Goal: Task Accomplishment & Management: Complete application form

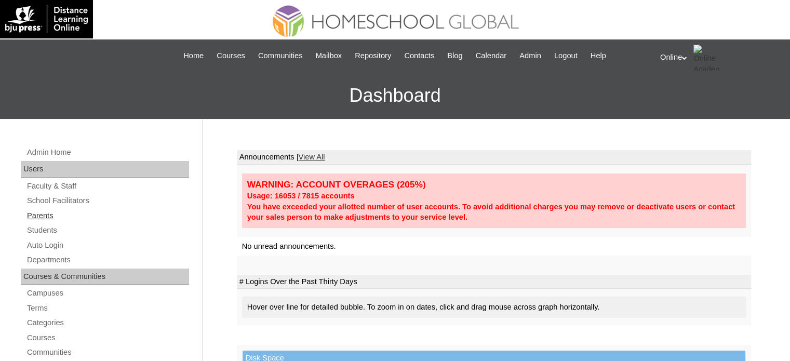
click at [49, 220] on link "Parents" at bounding box center [107, 215] width 163 height 13
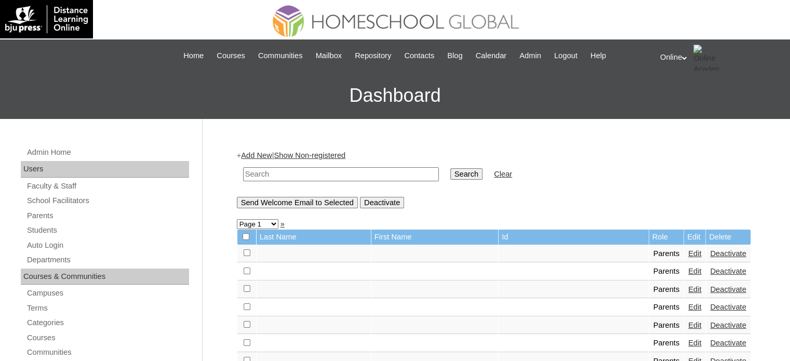
click at [331, 173] on input "text" at bounding box center [341, 174] width 196 height 14
type input "[PERSON_NAME]"
click at [450, 168] on input "Search" at bounding box center [466, 173] width 32 height 11
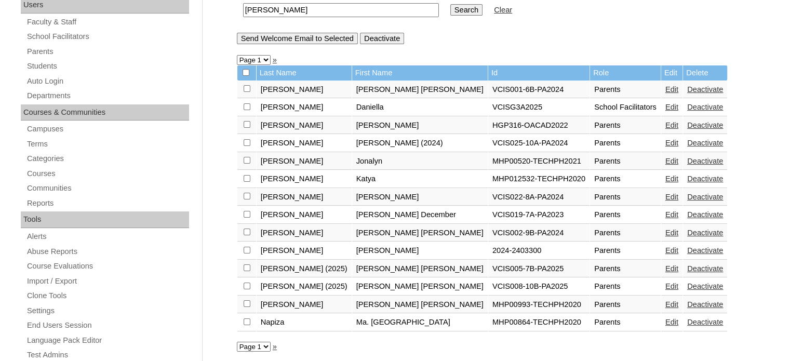
scroll to position [162, 0]
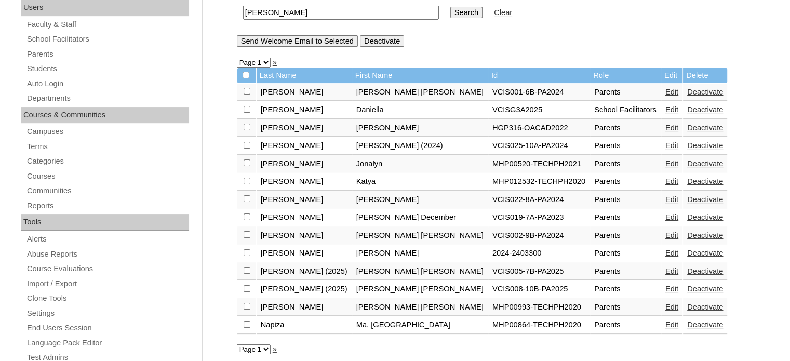
click at [665, 253] on link "Edit" at bounding box center [671, 253] width 13 height 8
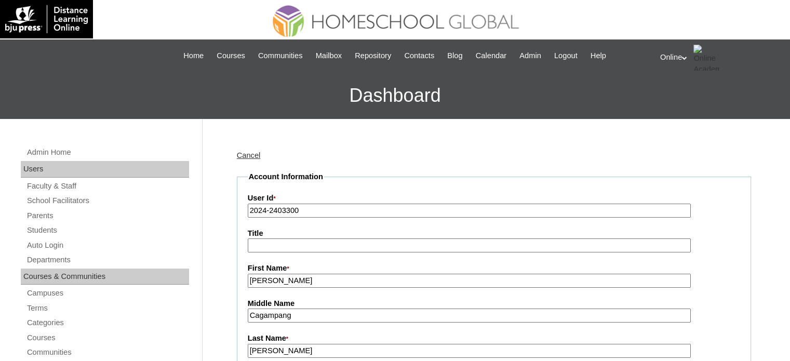
click at [386, 209] on input "2024-2403300" at bounding box center [469, 211] width 443 height 14
click at [386, 210] on input "2024-2403300" at bounding box center [469, 211] width 443 height 14
click at [386, 211] on input "2024-2403300" at bounding box center [469, 211] width 443 height 14
paste input "HGP0129-OACAD2025"
type input "HGP0129-OACAD2025"
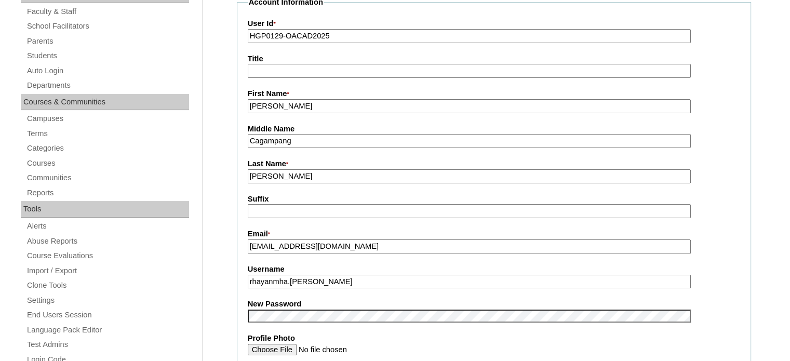
scroll to position [208, 0]
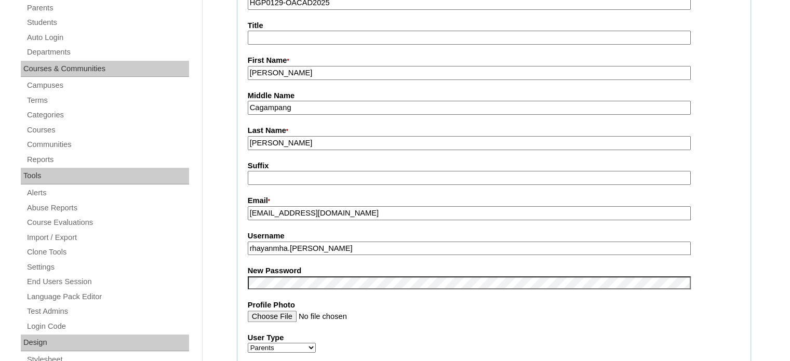
click at [340, 248] on input "rhayanmha.benitez" at bounding box center [469, 249] width 443 height 14
paste input "benitez2025"
type input "rbenitez2025"
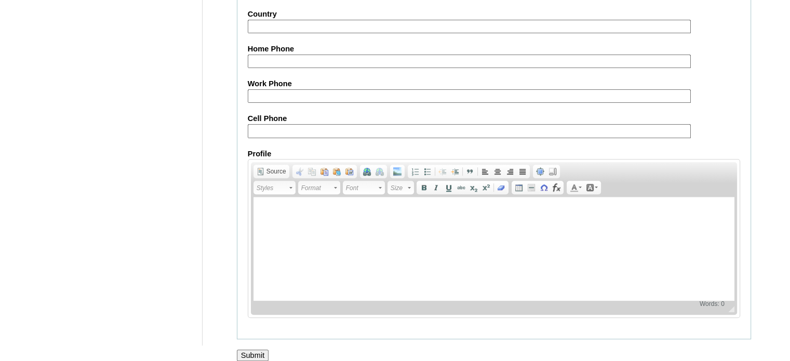
scroll to position [994, 0]
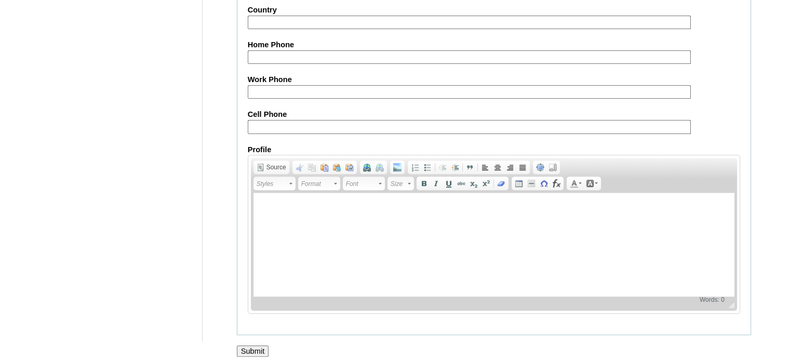
click at [258, 345] on input "Submit" at bounding box center [253, 350] width 32 height 11
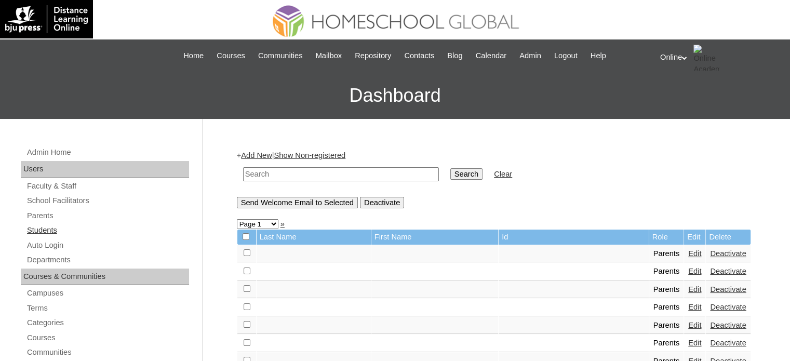
click at [60, 231] on link "Students" at bounding box center [107, 230] width 163 height 13
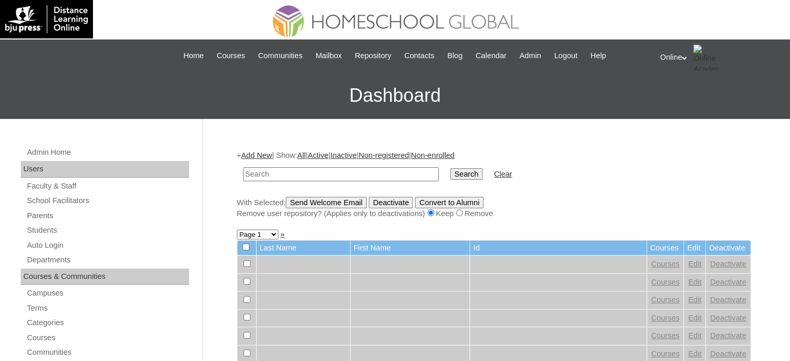
click at [376, 172] on input "text" at bounding box center [341, 174] width 196 height 14
type input "[PERSON_NAME]"
click at [450, 168] on input "Search" at bounding box center [466, 173] width 32 height 11
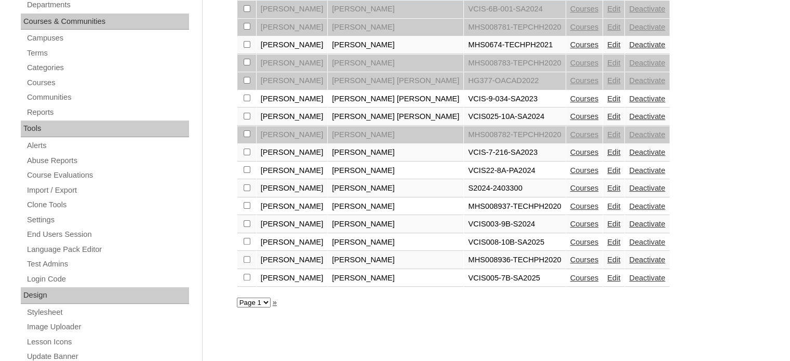
scroll to position [260, 0]
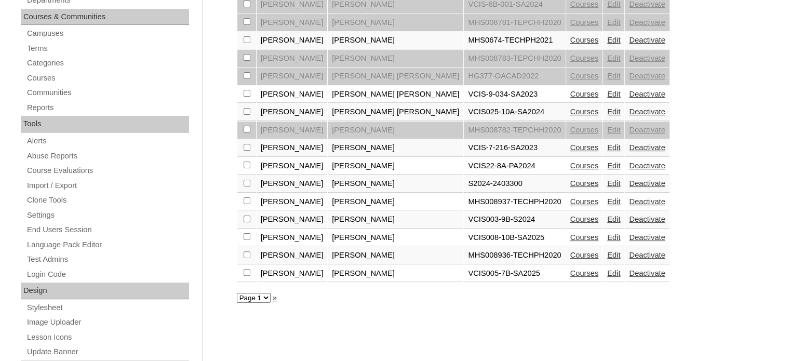
click at [629, 181] on link "Deactivate" at bounding box center [647, 183] width 36 height 8
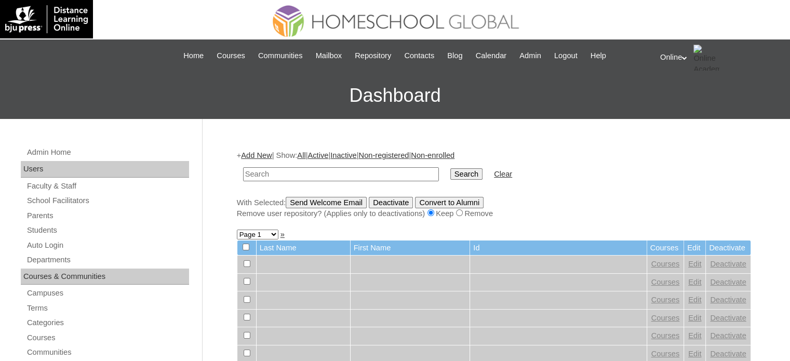
click at [266, 172] on input "text" at bounding box center [341, 174] width 196 height 14
type input "[PERSON_NAME]"
click at [450, 172] on input "Search" at bounding box center [466, 173] width 32 height 11
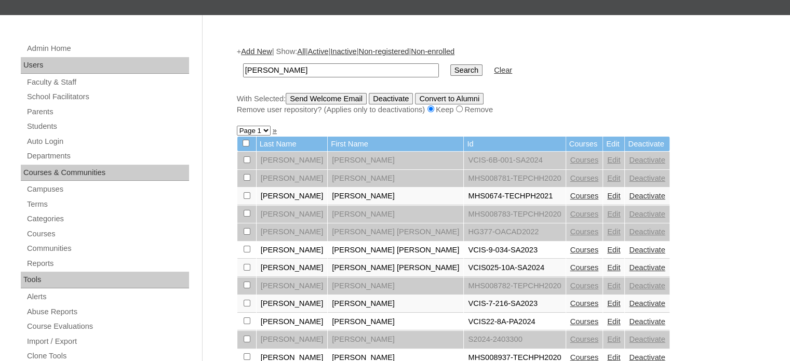
scroll to position [104, 0]
click at [262, 47] on link "Add New" at bounding box center [256, 51] width 31 height 8
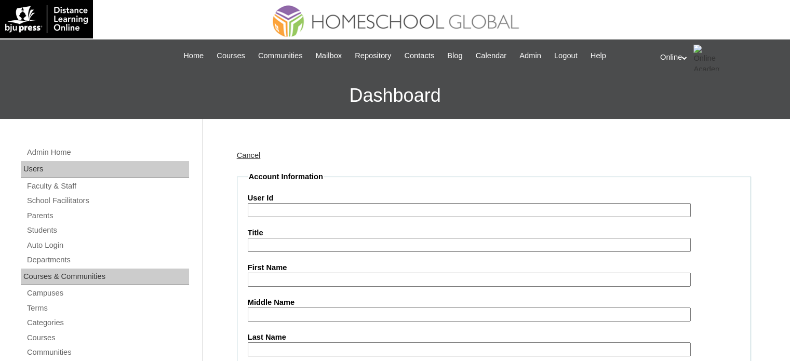
click at [388, 211] on input "User Id" at bounding box center [469, 210] width 443 height 14
click at [376, 207] on input "User Id" at bounding box center [469, 210] width 443 height 14
paste input "HG161OACAD2025"
type input "HG161OACAD2025"
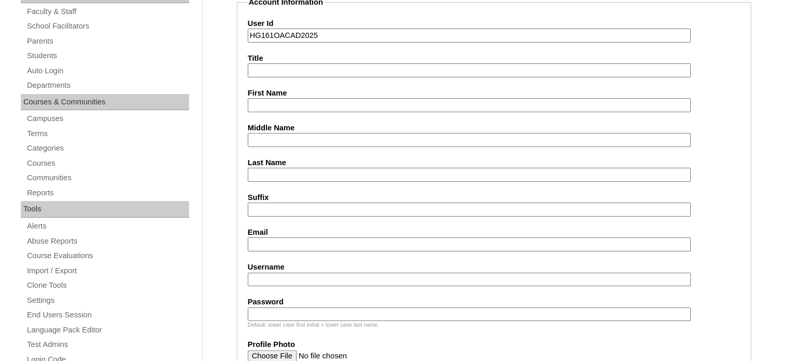
scroll to position [208, 0]
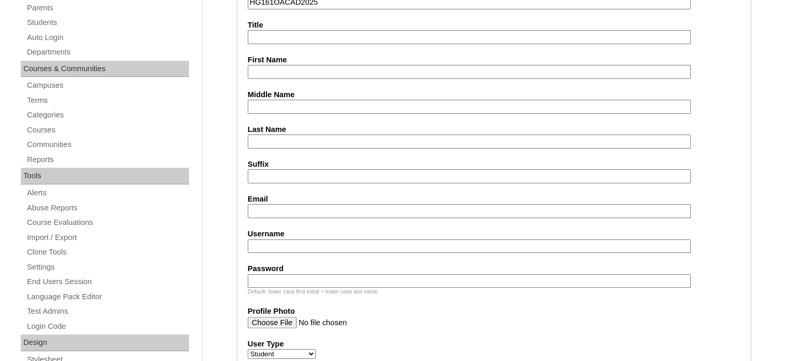
click at [322, 240] on input "Username" at bounding box center [469, 246] width 443 height 14
paste input "[PERSON_NAME].benitez2025"
type input "[PERSON_NAME].benitez2025"
click at [271, 276] on input "Password" at bounding box center [469, 281] width 443 height 14
paste input "vEbzM"
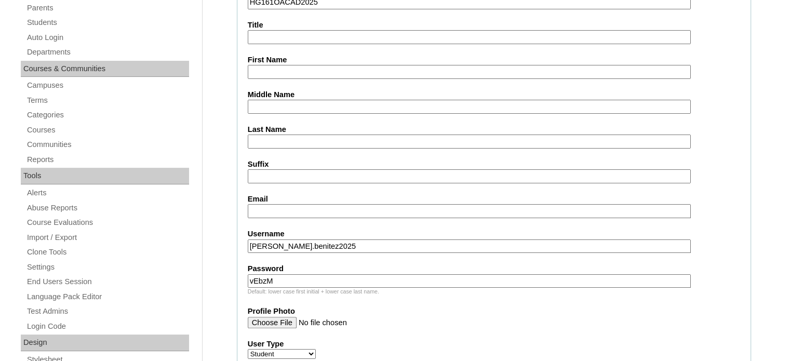
type input "vEbzM"
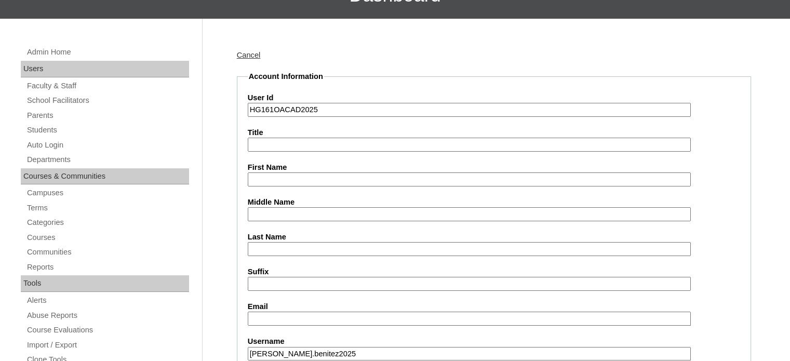
scroll to position [104, 0]
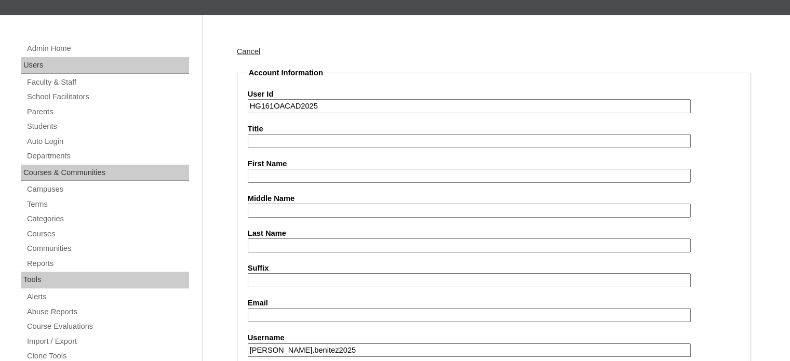
click at [305, 174] on input "First Name" at bounding box center [469, 176] width 443 height 14
paste input "[PERSON_NAME] 2403300"
click at [363, 177] on input "[PERSON_NAME] 2403300" at bounding box center [469, 176] width 443 height 14
click at [324, 172] on input "[PERSON_NAME]" at bounding box center [469, 176] width 443 height 14
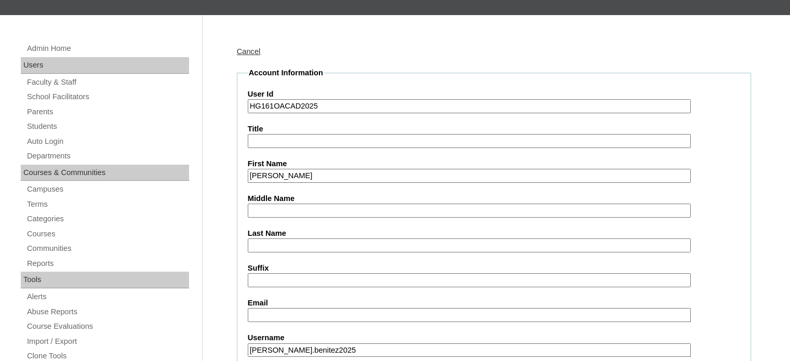
click at [324, 172] on input "[PERSON_NAME]" at bounding box center [469, 176] width 443 height 14
type input "[PERSON_NAME]"
click at [293, 247] on input "Last Name" at bounding box center [469, 245] width 443 height 14
paste input "[PERSON_NAME]"
type input "[PERSON_NAME]"
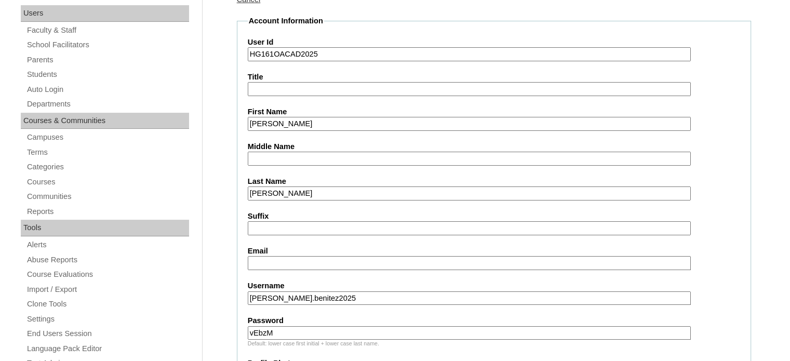
click at [326, 261] on input "Email" at bounding box center [469, 263] width 443 height 14
paste input "[EMAIL_ADDRESS][DOMAIN_NAME]"
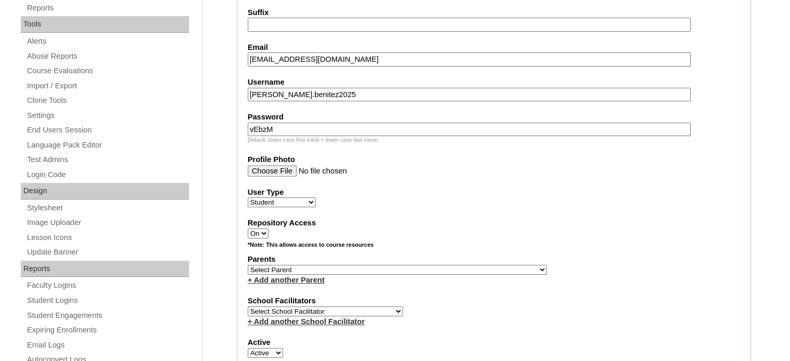
scroll to position [364, 0]
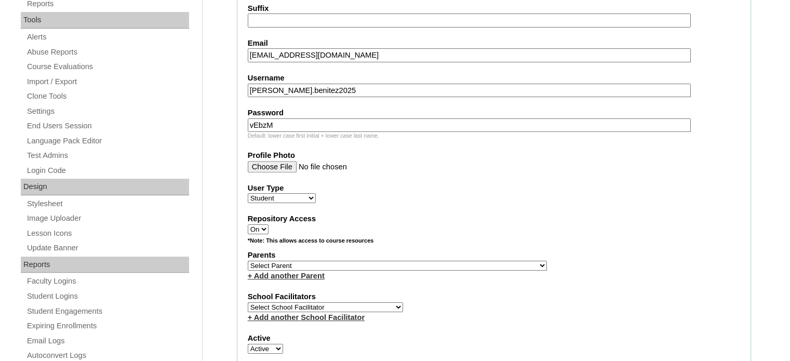
type input "[EMAIL_ADDRESS][DOMAIN_NAME]"
click at [321, 261] on select "Select Parent , , , , , , , , , , , , , , , , , , , , , , , , , , , , , , , , ,…" at bounding box center [397, 266] width 299 height 10
click at [422, 263] on select "Select Parent , , , , , , , , , , , , , , , , , , , , , , , , , , , , , , , , ,…" at bounding box center [397, 266] width 299 height 10
select select "40013"
click at [248, 261] on select "Select Parent , , , , , , , , , , , , , , , , , , , , , , , , , , , , , , , , ,…" at bounding box center [397, 266] width 299 height 10
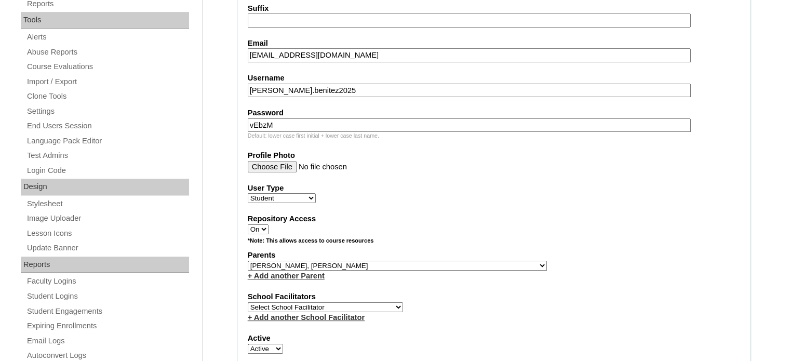
click at [333, 302] on select "Select School Facilitator [PERSON_NAME] [PERSON_NAME] Gloryfe [PERSON_NAME] [PE…" at bounding box center [325, 307] width 155 height 10
select select "29277"
click at [248, 302] on select "Select School Facilitator [PERSON_NAME] [PERSON_NAME] Gloryfe [PERSON_NAME] [PE…" at bounding box center [325, 307] width 155 height 10
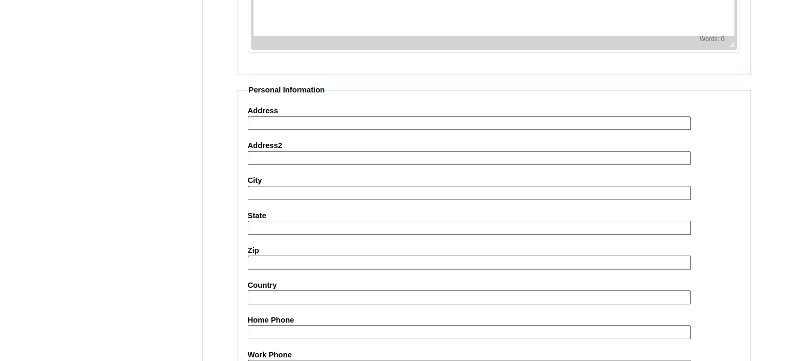
scroll to position [1209, 0]
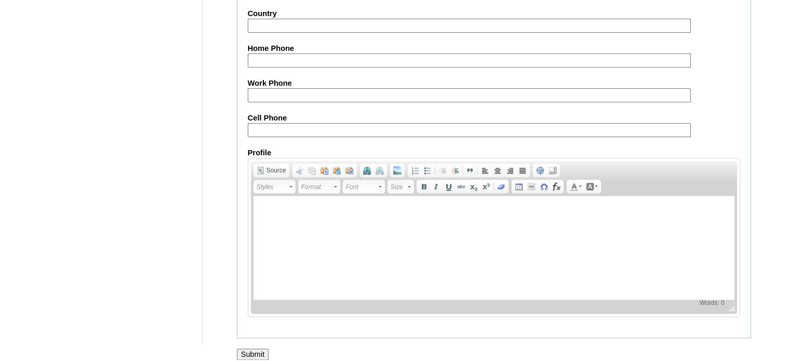
click at [258, 349] on input "Submit" at bounding box center [253, 354] width 32 height 11
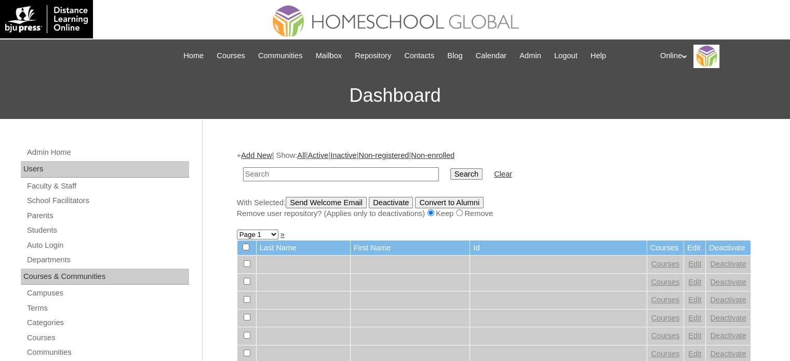
click at [311, 170] on input "text" at bounding box center [341, 174] width 196 height 14
type input "benitez"
click at [450, 168] on input "Search" at bounding box center [466, 173] width 32 height 11
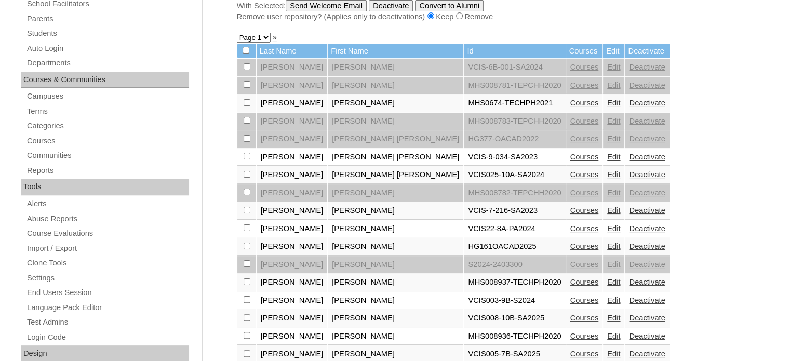
scroll to position [208, 0]
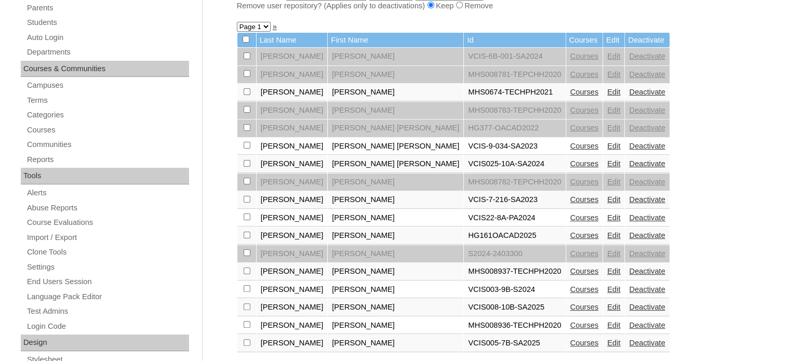
click at [570, 233] on link "Courses" at bounding box center [584, 235] width 29 height 8
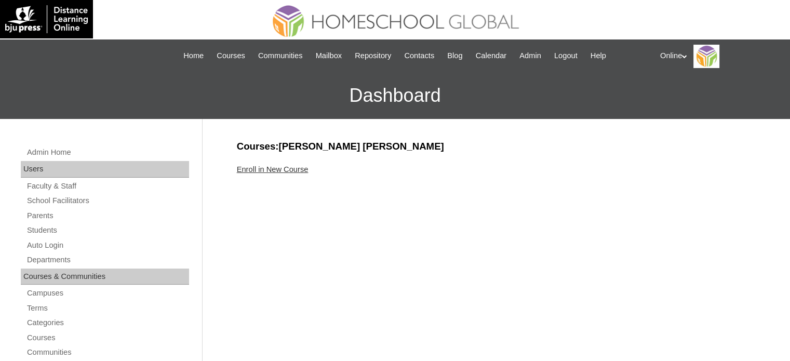
click at [251, 166] on link "Enroll in New Course" at bounding box center [273, 169] width 72 height 8
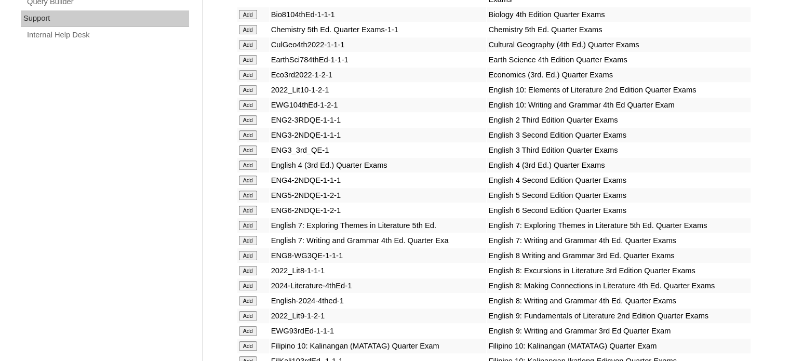
scroll to position [779, 0]
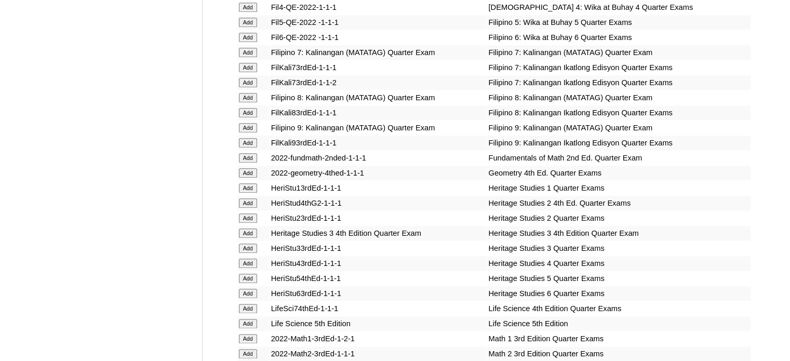
scroll to position [1195, 0]
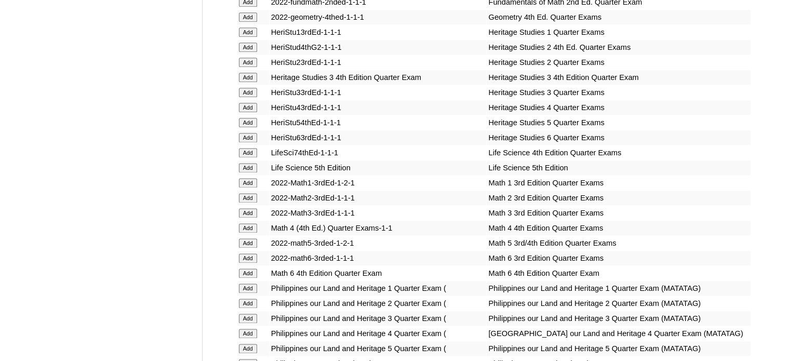
scroll to position [1351, 0]
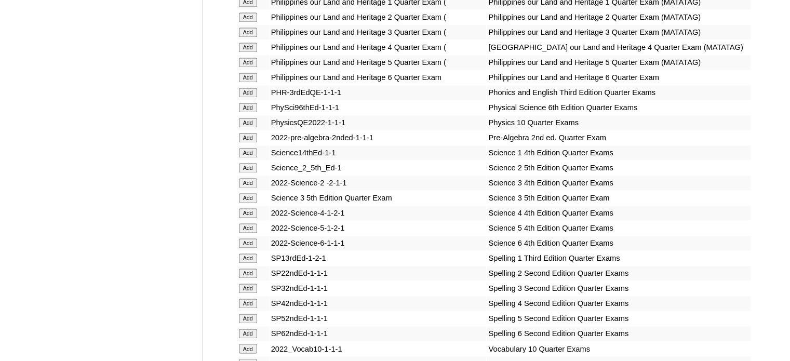
scroll to position [1662, 0]
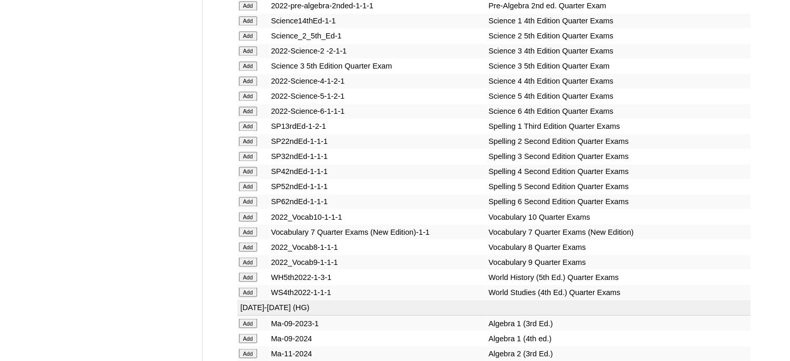
scroll to position [1766, 0]
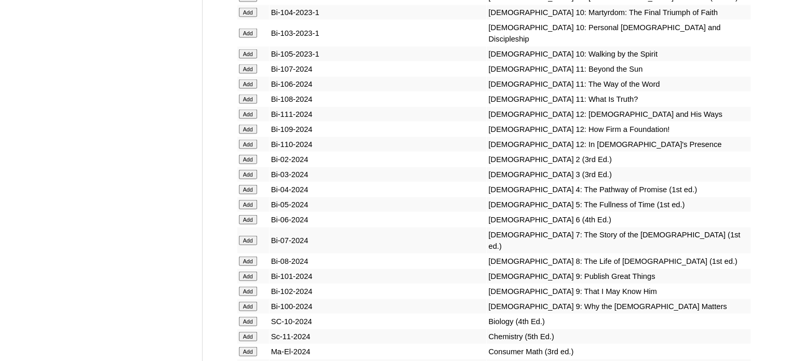
scroll to position [2338, 0]
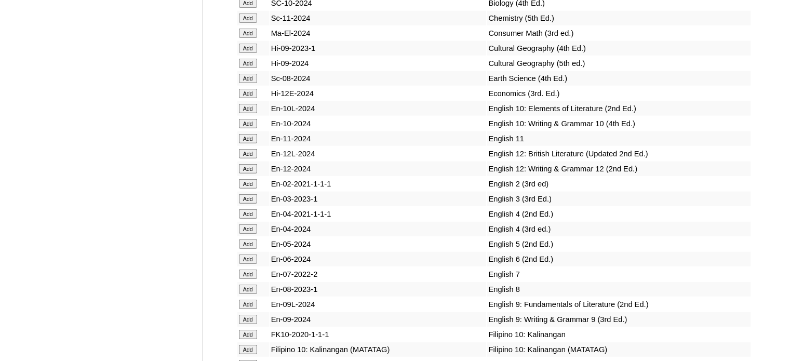
scroll to position [2649, 0]
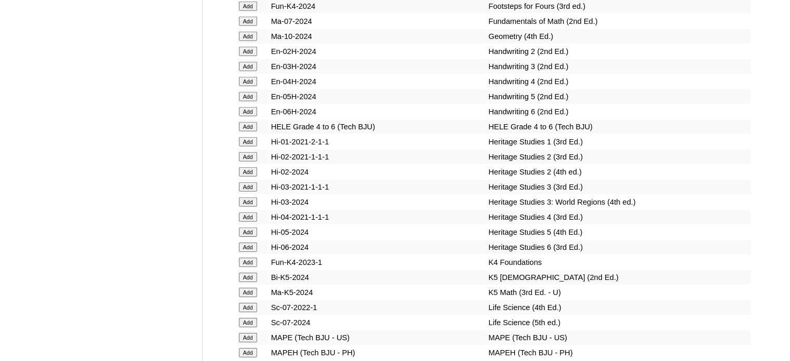
scroll to position [3221, 0]
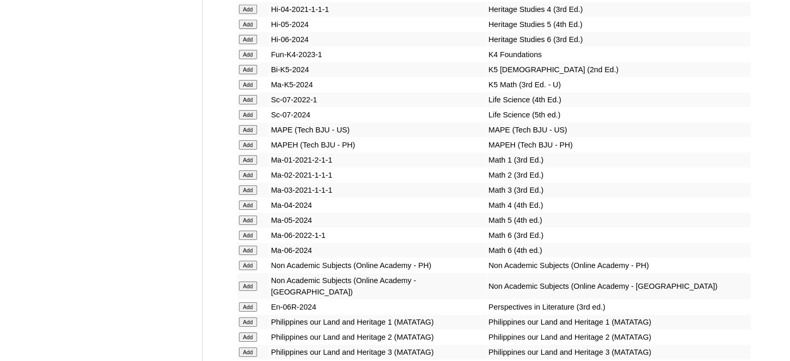
scroll to position [3428, 0]
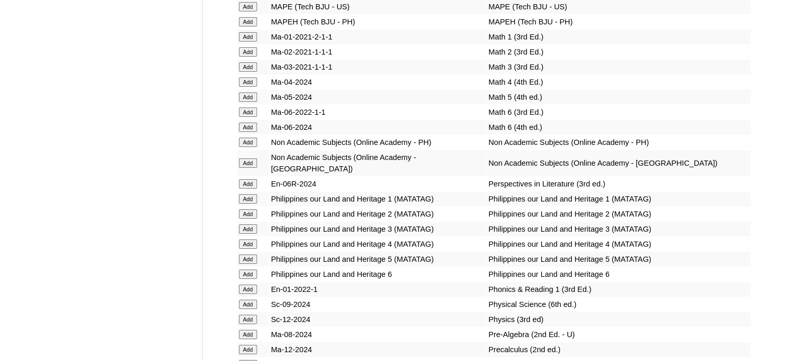
scroll to position [3584, 0]
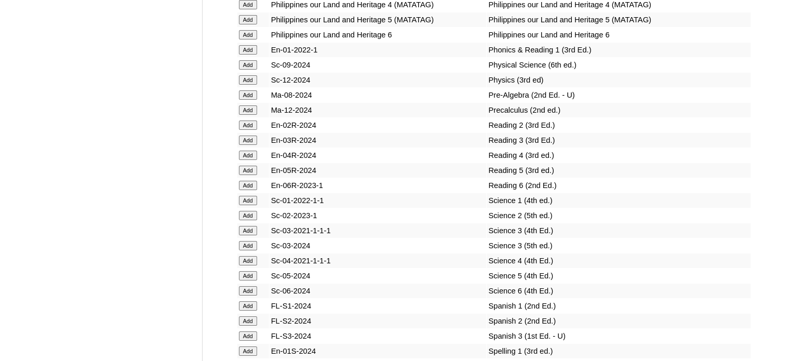
scroll to position [3792, 0]
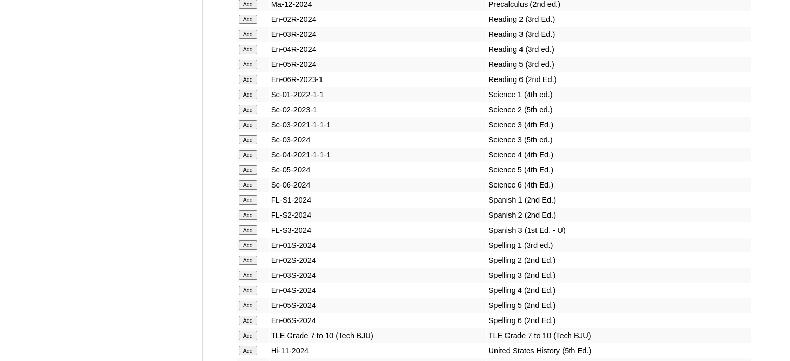
scroll to position [3896, 0]
drag, startPoint x: 247, startPoint y: 326, endPoint x: 242, endPoint y: 324, distance: 6.3
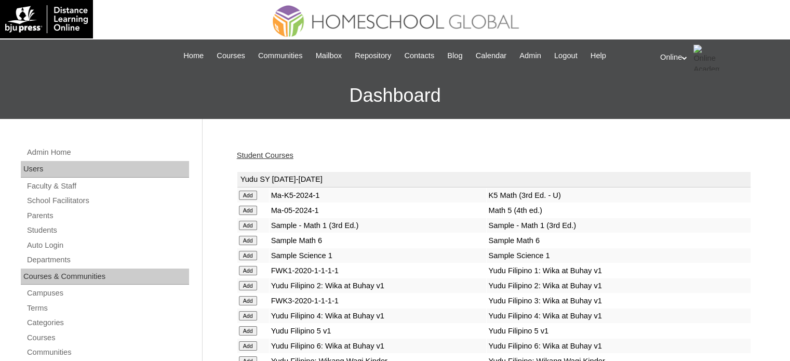
click at [251, 156] on link "Student Courses" at bounding box center [265, 155] width 57 height 8
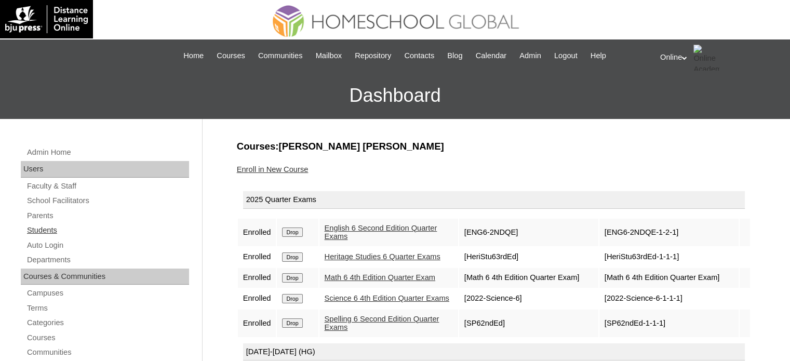
click at [54, 228] on link "Students" at bounding box center [107, 230] width 163 height 13
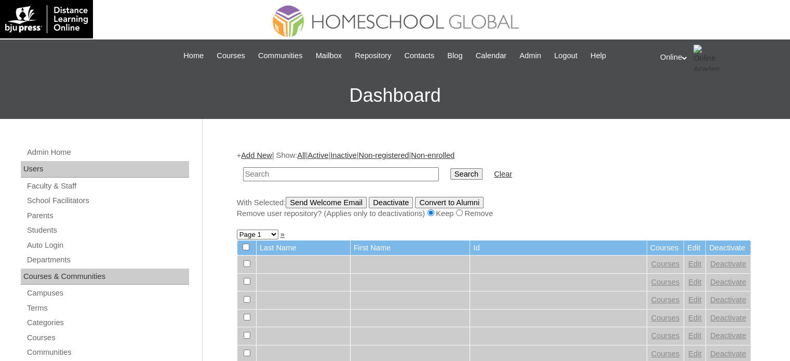
click at [293, 167] on input "text" at bounding box center [341, 174] width 196 height 14
type input "[PERSON_NAME]"
click at [450, 168] on input "Search" at bounding box center [466, 173] width 32 height 11
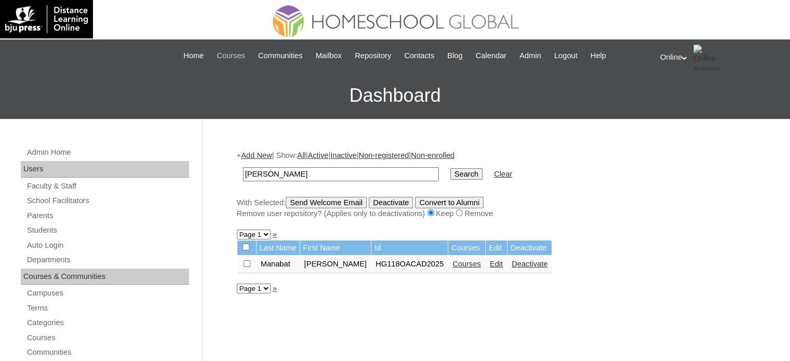
click at [222, 50] on span "Courses" at bounding box center [231, 56] width 29 height 12
